Goal: Find specific page/section: Find specific page/section

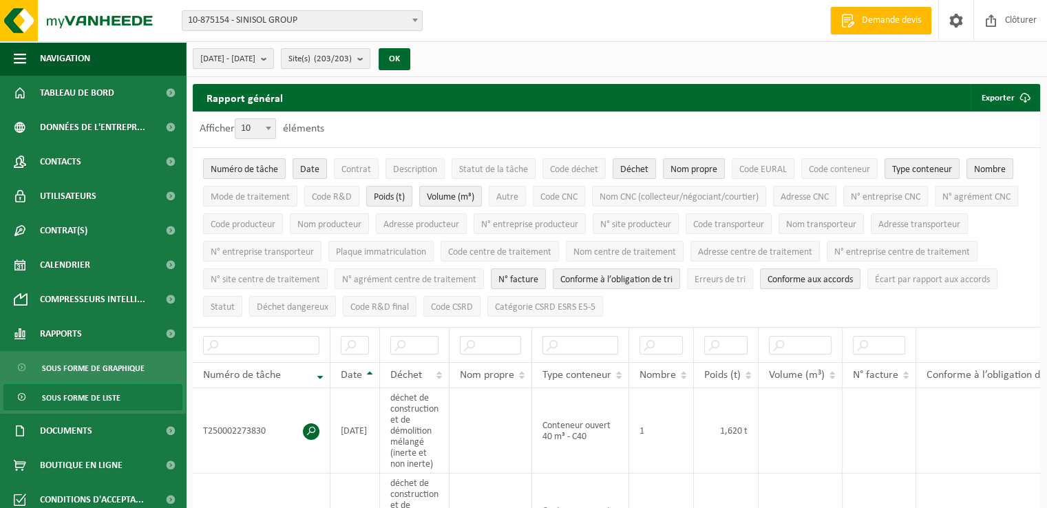
click at [64, 401] on span "Sous forme de liste" at bounding box center [81, 398] width 78 height 26
drag, startPoint x: 346, startPoint y: 168, endPoint x: 356, endPoint y: 165, distance: 10.0
click at [347, 168] on span "Contrat" at bounding box center [357, 170] width 30 height 10
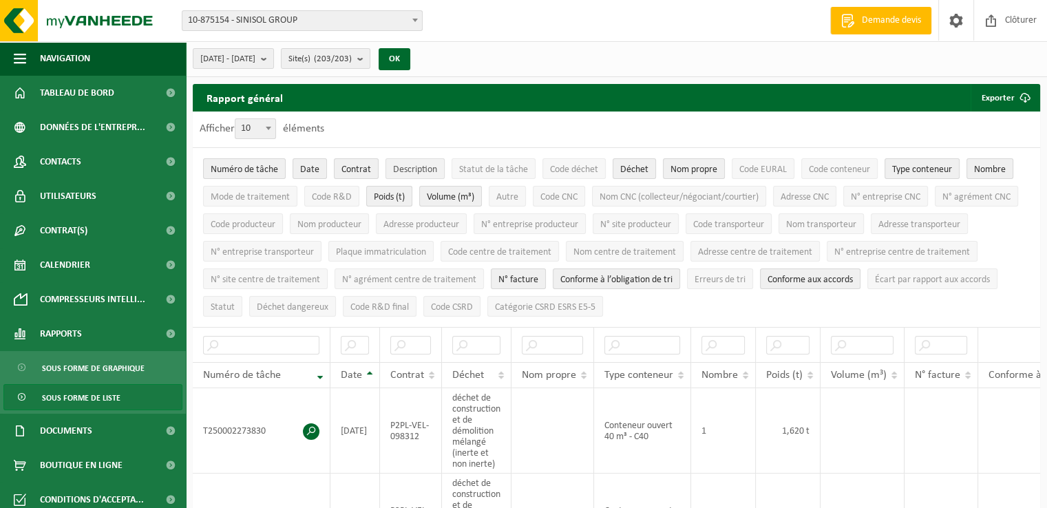
click at [396, 160] on button "Description" at bounding box center [415, 168] width 59 height 21
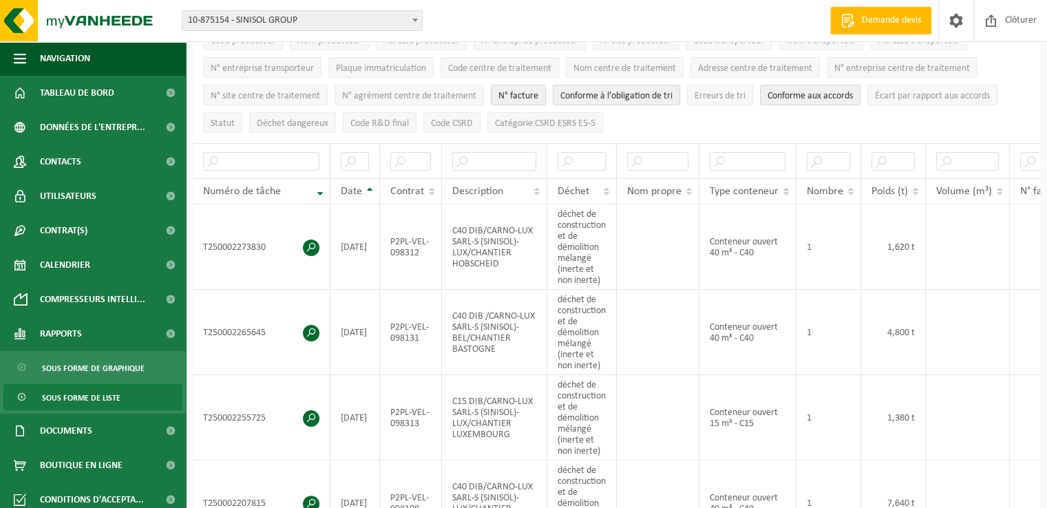
scroll to position [275, 0]
